Goal: Check status

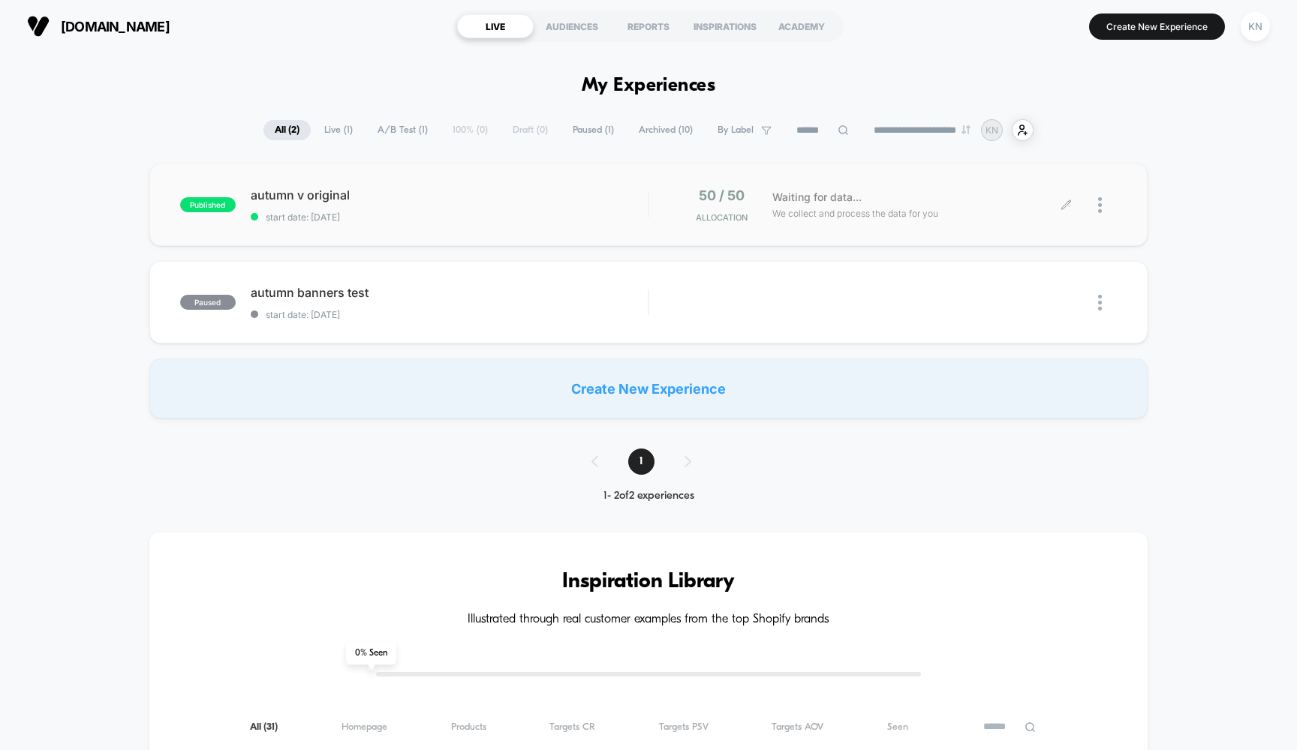
click at [663, 192] on div "50 / 50 Allocation Waiting for data... We collect and process the data for you" at bounding box center [883, 205] width 468 height 35
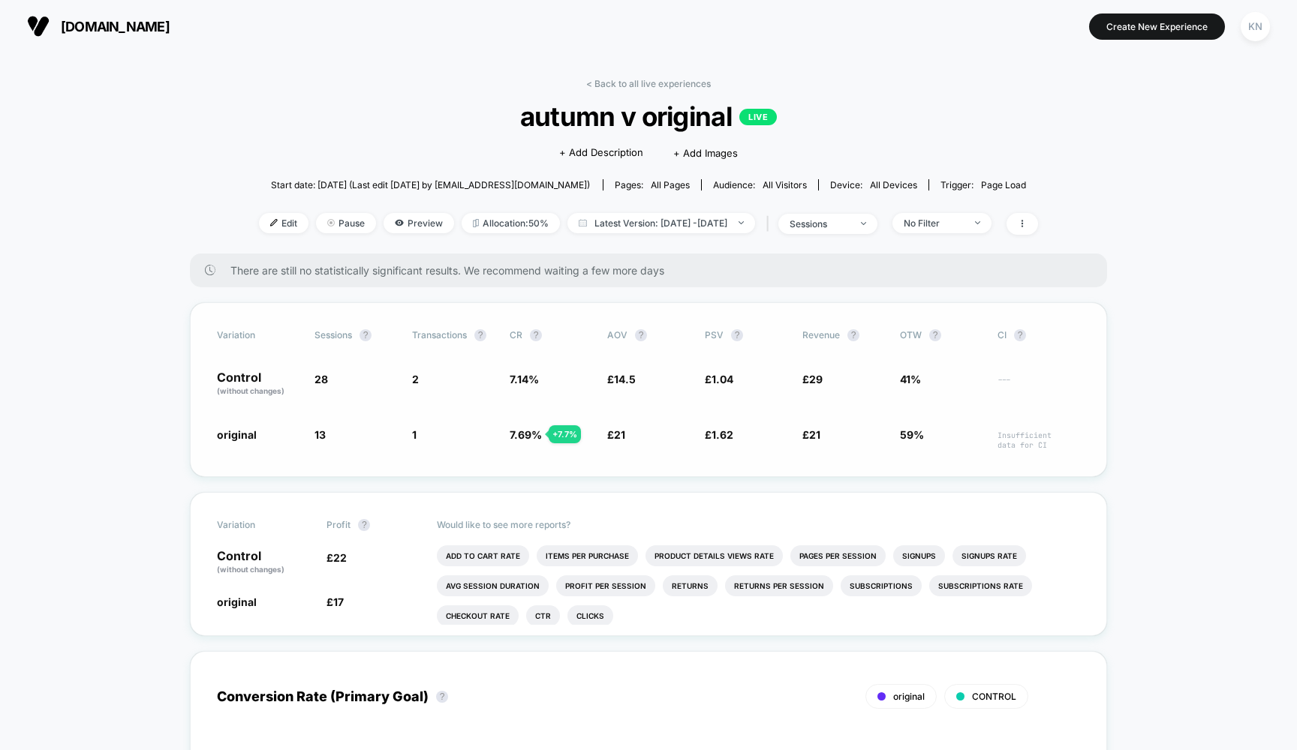
click at [1041, 443] on span "Insufficient data for CI" at bounding box center [1038, 441] width 83 height 20
